Goal: Information Seeking & Learning: Learn about a topic

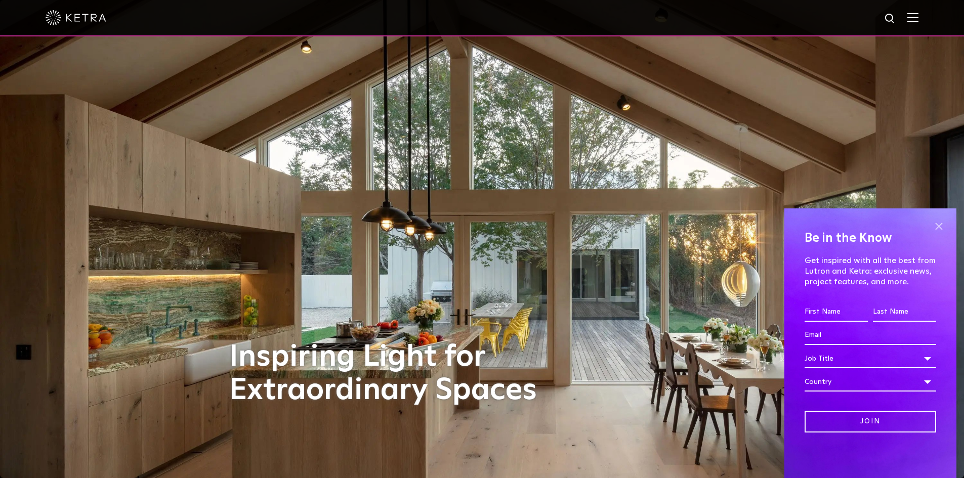
click at [942, 226] on span at bounding box center [938, 226] width 15 height 15
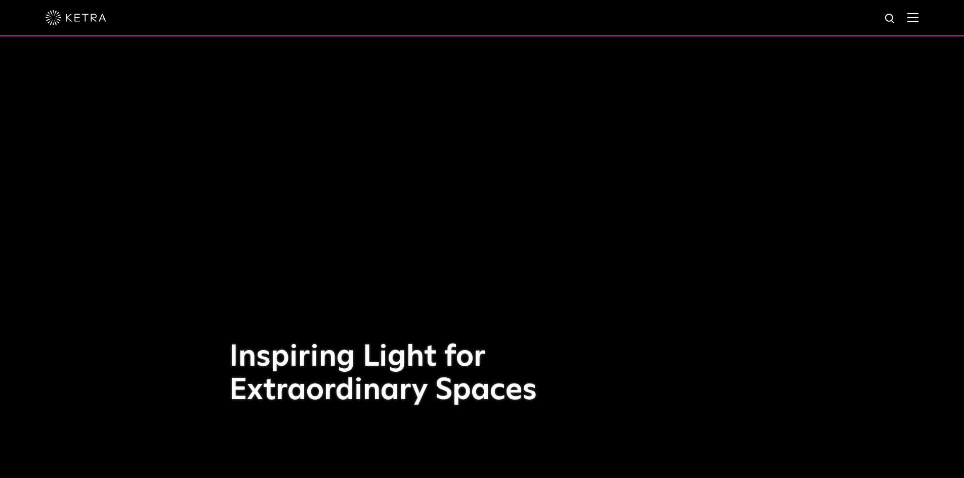
click at [926, 16] on div at bounding box center [482, 18] width 964 height 36
click at [918, 16] on img at bounding box center [912, 18] width 11 height 10
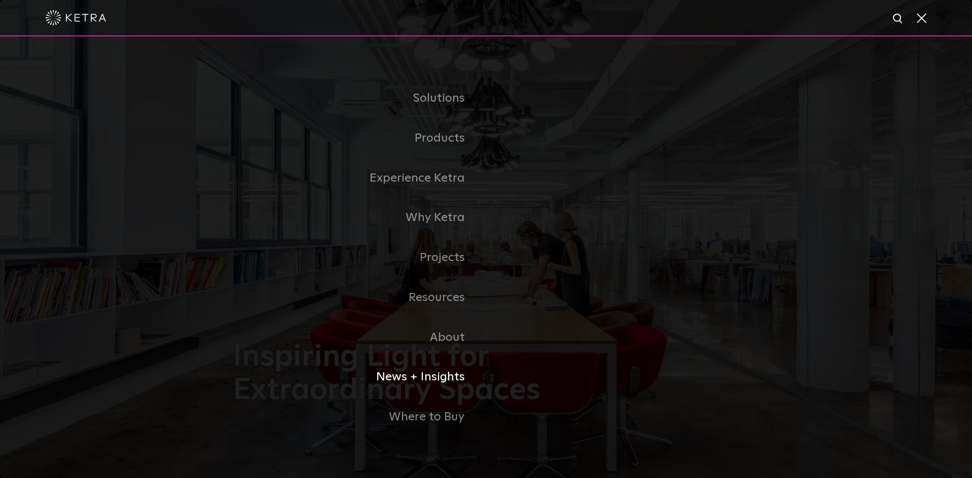
click at [449, 370] on link "News + Insights" at bounding box center [359, 377] width 253 height 40
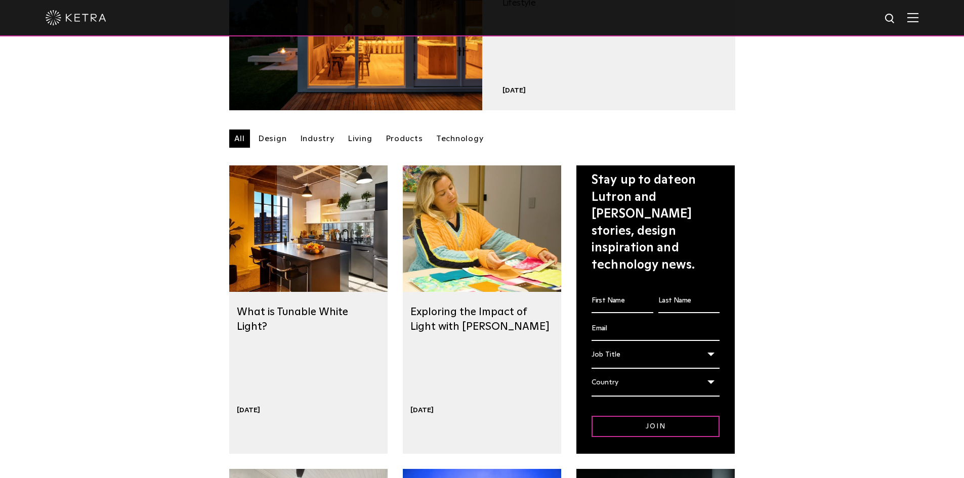
click at [450, 139] on link "Technology" at bounding box center [460, 139] width 58 height 18
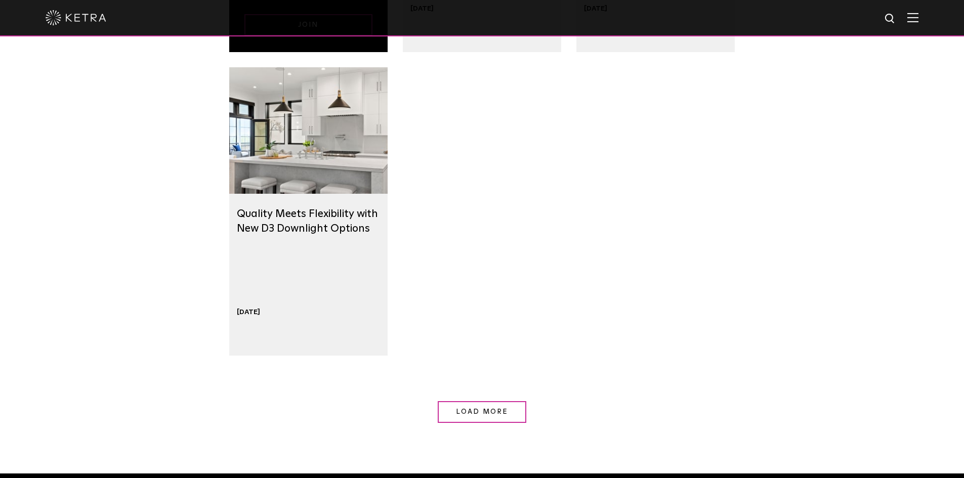
scroll to position [1012, 0]
